Goal: Task Accomplishment & Management: Manage account settings

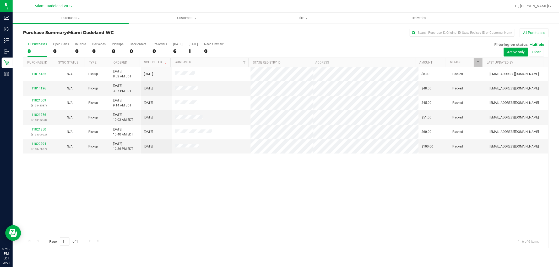
drag, startPoint x: 26, startPoint y: 60, endPoint x: 108, endPoint y: 216, distance: 176.4
click at [108, 216] on div "11815185 N/A Pickup [DATE] 8:52 AM EDT 8/23/2025 $8.00 Packed [EMAIL_ADDRESS][D…" at bounding box center [285, 151] width 525 height 168
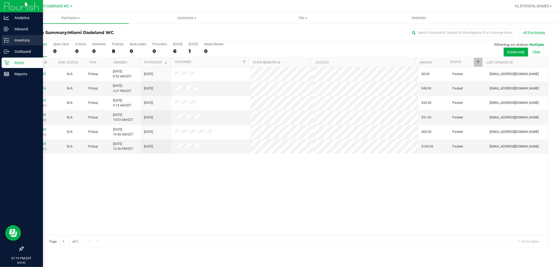
click at [24, 41] on p "Inventory" at bounding box center [24, 40] width 31 height 6
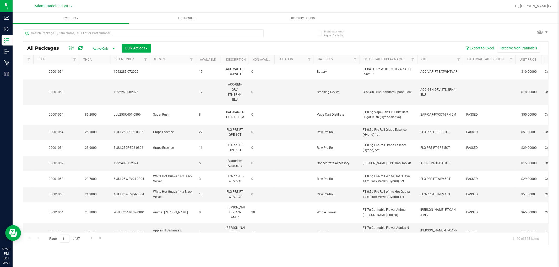
click at [445, 57] on th "SKU" at bounding box center [440, 59] width 46 height 9
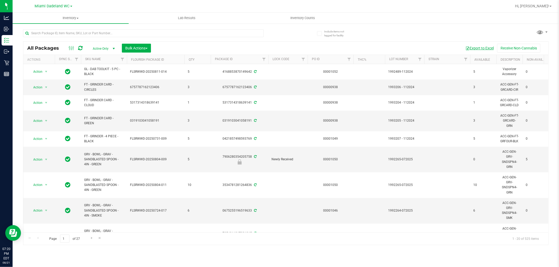
click at [488, 50] on button "Export to Excel" at bounding box center [479, 48] width 35 height 9
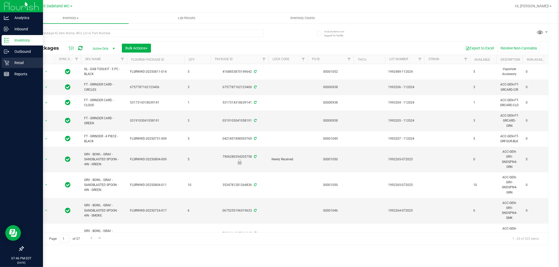
click at [7, 62] on icon at bounding box center [6, 62] width 5 height 5
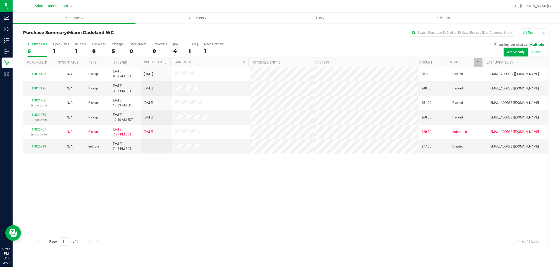
click at [247, 182] on div "11815185 N/A Pickup [DATE] 8:52 AM EDT 8/23/2025 $8.00 Packed [EMAIL_ADDRESS][D…" at bounding box center [285, 151] width 525 height 168
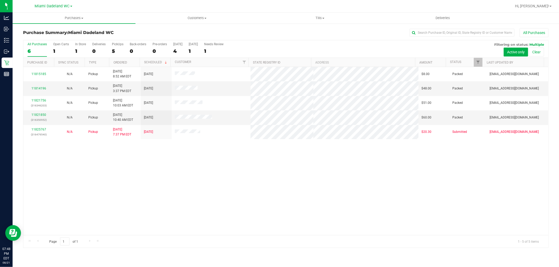
click at [241, 187] on div "11815185 N/A Pickup [DATE] 8:52 AM EDT 8/23/2025 $8.00 Packed [EMAIL_ADDRESS][D…" at bounding box center [285, 151] width 525 height 168
click at [287, 37] on div "Purchase Summary: Miami Dadeland WC All Purchases" at bounding box center [285, 34] width 525 height 12
click at [258, 27] on div "Purchase Summary: Miami Dadeland WC All Purchases All Purchases 6 Open Carts 1 …" at bounding box center [286, 138] width 546 height 231
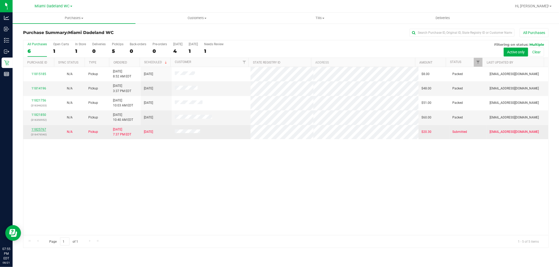
click at [37, 130] on link "11825767" at bounding box center [38, 130] width 15 height 4
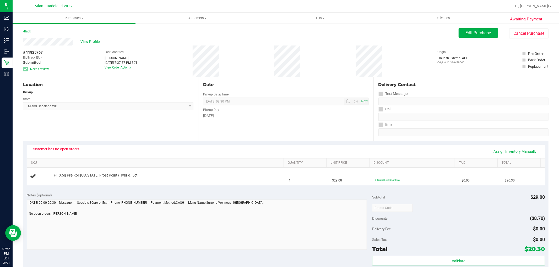
click at [260, 54] on div "# 11825767 BioTrack ID: - Submitted Needs review Last Modified [PERSON_NAME] [D…" at bounding box center [285, 61] width 525 height 31
click at [532, 29] on button "Cancel Purchase" at bounding box center [528, 34] width 39 height 10
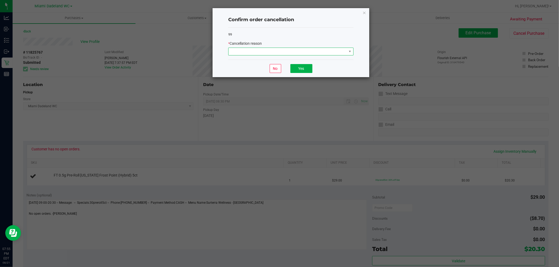
click at [322, 52] on span at bounding box center [287, 51] width 118 height 7
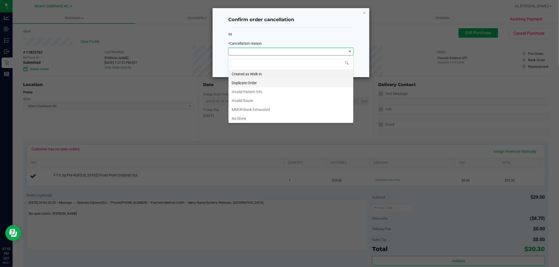
scroll to position [8, 125]
click at [290, 111] on li "MMUR Bank Exhausted" at bounding box center [290, 109] width 125 height 9
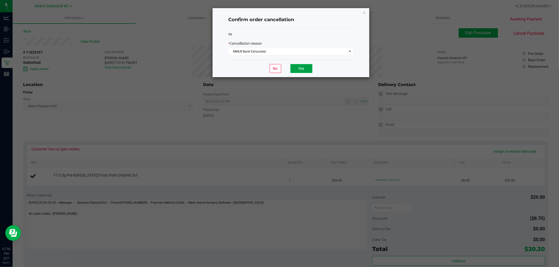
click at [299, 72] on button "Yes" at bounding box center [301, 68] width 22 height 9
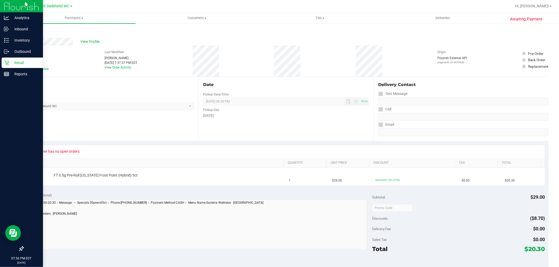
click at [9, 62] on p "Retail" at bounding box center [24, 63] width 31 height 6
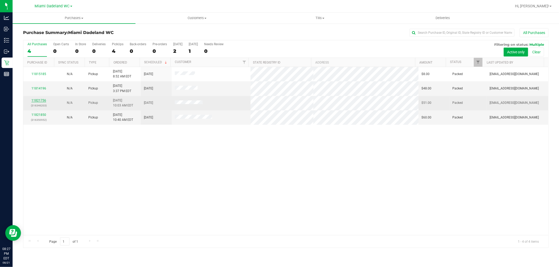
click at [40, 101] on link "11821756" at bounding box center [38, 101] width 15 height 4
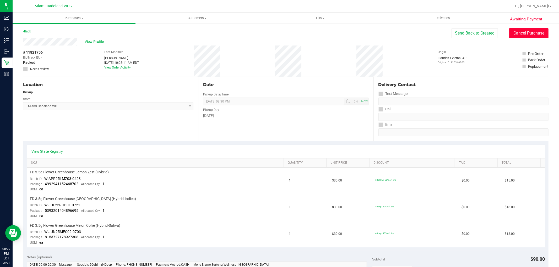
click at [533, 33] on button "Cancel Purchase" at bounding box center [528, 33] width 39 height 10
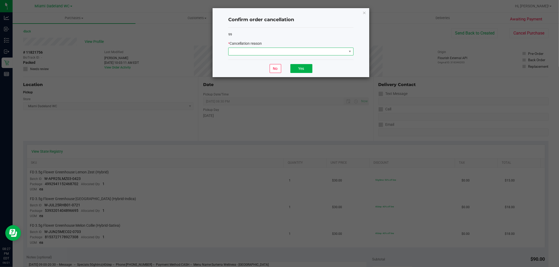
click at [322, 53] on span at bounding box center [287, 51] width 118 height 7
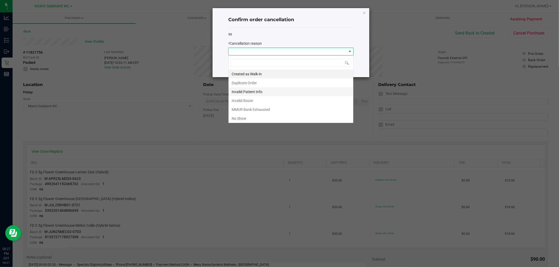
scroll to position [8, 125]
click at [263, 121] on li "No Show" at bounding box center [290, 118] width 125 height 9
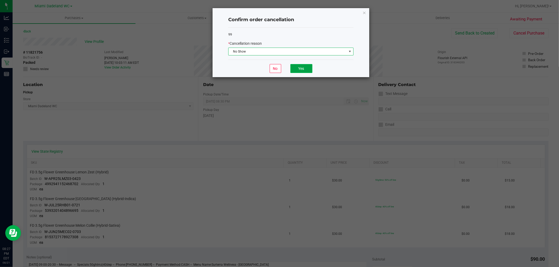
click at [297, 69] on button "Yes" at bounding box center [301, 68] width 22 height 9
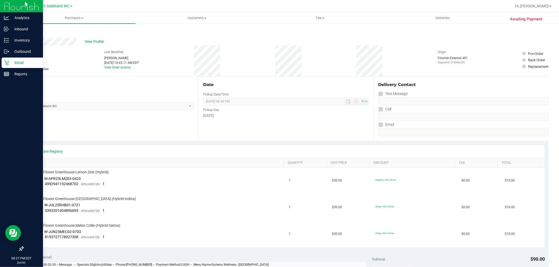
click at [7, 64] on icon at bounding box center [6, 62] width 5 height 5
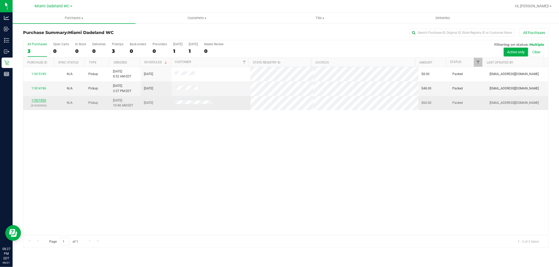
click at [42, 100] on link "11821850" at bounding box center [38, 101] width 15 height 4
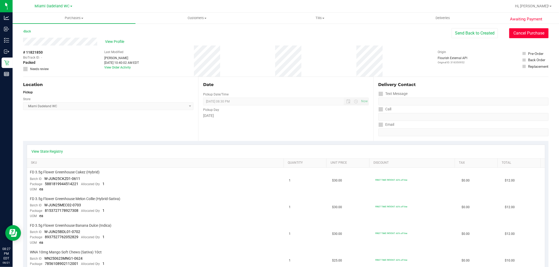
click at [523, 34] on button "Cancel Purchase" at bounding box center [528, 33] width 39 height 10
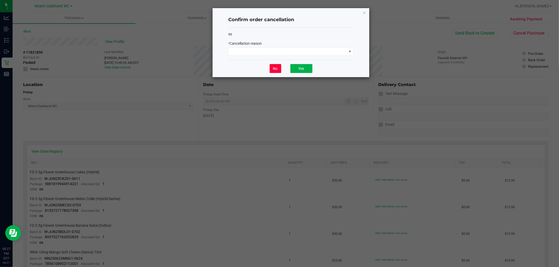
click at [280, 69] on button "No" at bounding box center [276, 68] width 12 height 9
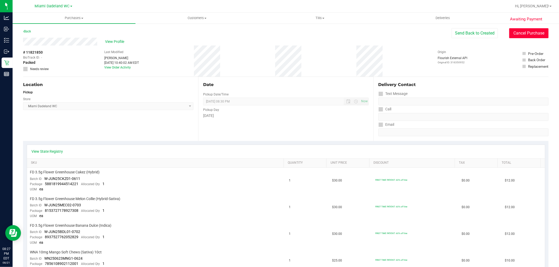
click at [533, 32] on button "Cancel Purchase" at bounding box center [528, 33] width 39 height 10
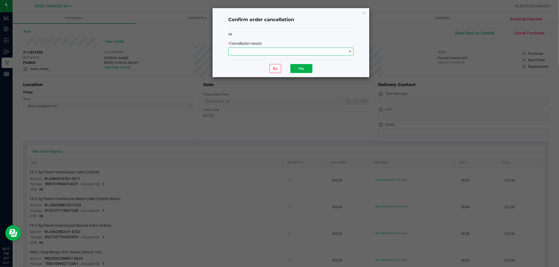
click at [245, 48] on span at bounding box center [287, 51] width 118 height 7
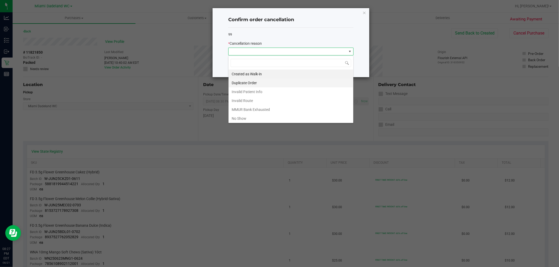
scroll to position [8, 125]
click at [258, 121] on li "No Show" at bounding box center [290, 118] width 125 height 9
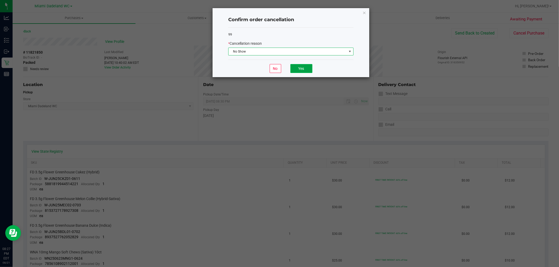
click at [297, 69] on button "Yes" at bounding box center [301, 68] width 22 height 9
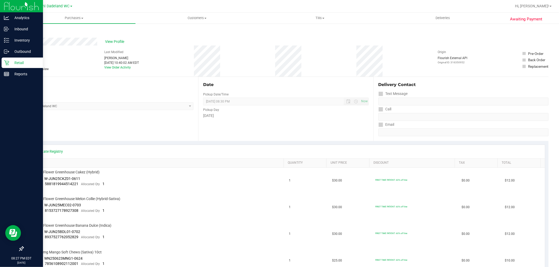
click at [3, 61] on div "Retail" at bounding box center [22, 63] width 41 height 10
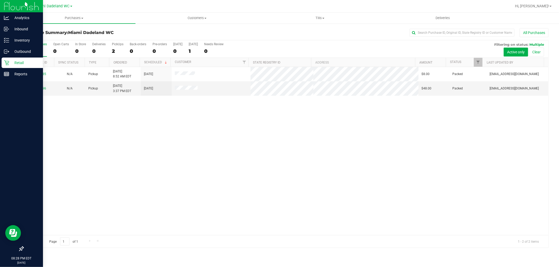
click at [11, 63] on p "Retail" at bounding box center [24, 63] width 31 height 6
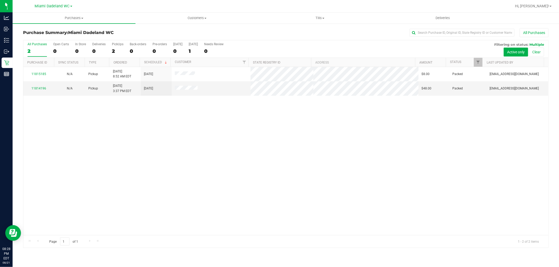
click at [201, 38] on div "Purchase Summary: Miami Dadeland WC All Purchases" at bounding box center [285, 34] width 525 height 12
click at [261, 170] on div "11815185 N/A Pickup [DATE] 8:52 AM EDT 8/23/2025 $8.00 Packed [EMAIL_ADDRESS][D…" at bounding box center [285, 151] width 525 height 168
click at [290, 171] on div "11815185 N/A Pickup [DATE] 8:52 AM EDT 8/23/2025 $8.00 Packed [EMAIL_ADDRESS][D…" at bounding box center [285, 151] width 525 height 168
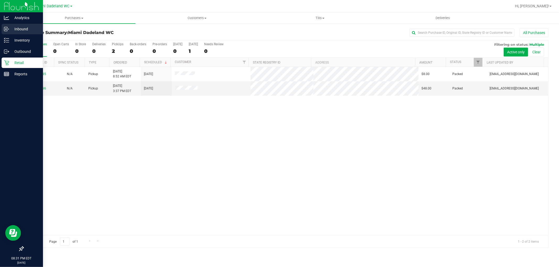
click at [28, 34] on div "Inbound" at bounding box center [22, 29] width 41 height 10
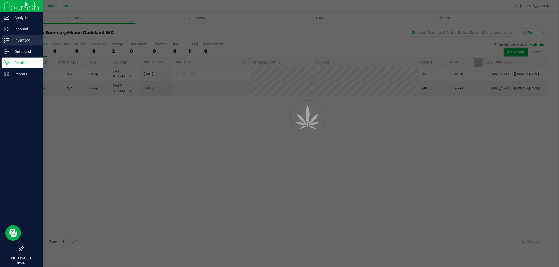
click at [25, 41] on p "Inventory" at bounding box center [24, 40] width 31 height 6
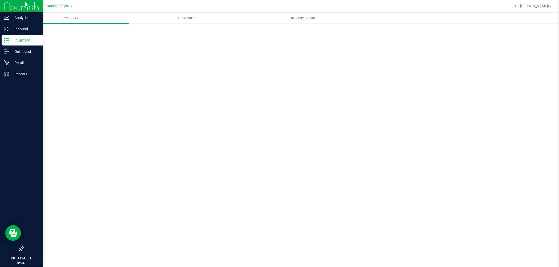
click at [25, 41] on p "Inventory" at bounding box center [24, 40] width 31 height 6
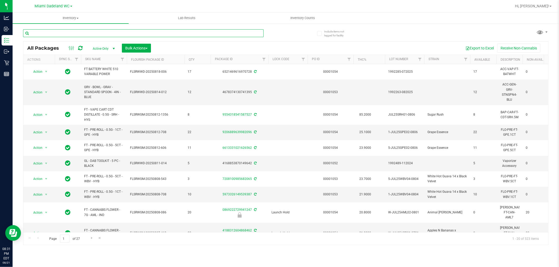
click at [126, 32] on input "text" at bounding box center [143, 33] width 241 height 8
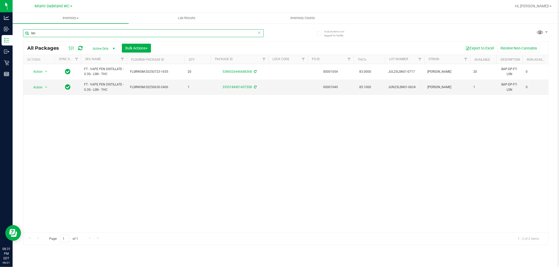
type input "lsn"
click at [538, 6] on span "Hi, [PERSON_NAME]!" at bounding box center [532, 6] width 34 height 4
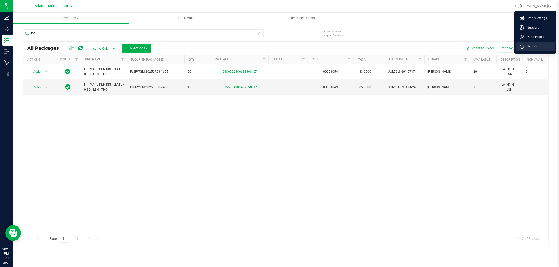
click at [539, 46] on span "Sign Out" at bounding box center [531, 46] width 15 height 5
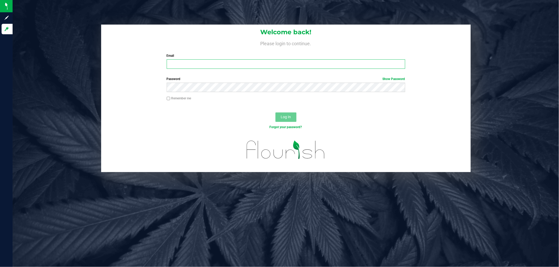
click at [221, 64] on input "Email" at bounding box center [286, 63] width 238 height 9
type input "[EMAIL_ADDRESS][DOMAIN_NAME]"
click at [275, 113] on button "Log In" at bounding box center [285, 117] width 21 height 9
